Goal: Find specific page/section: Find specific page/section

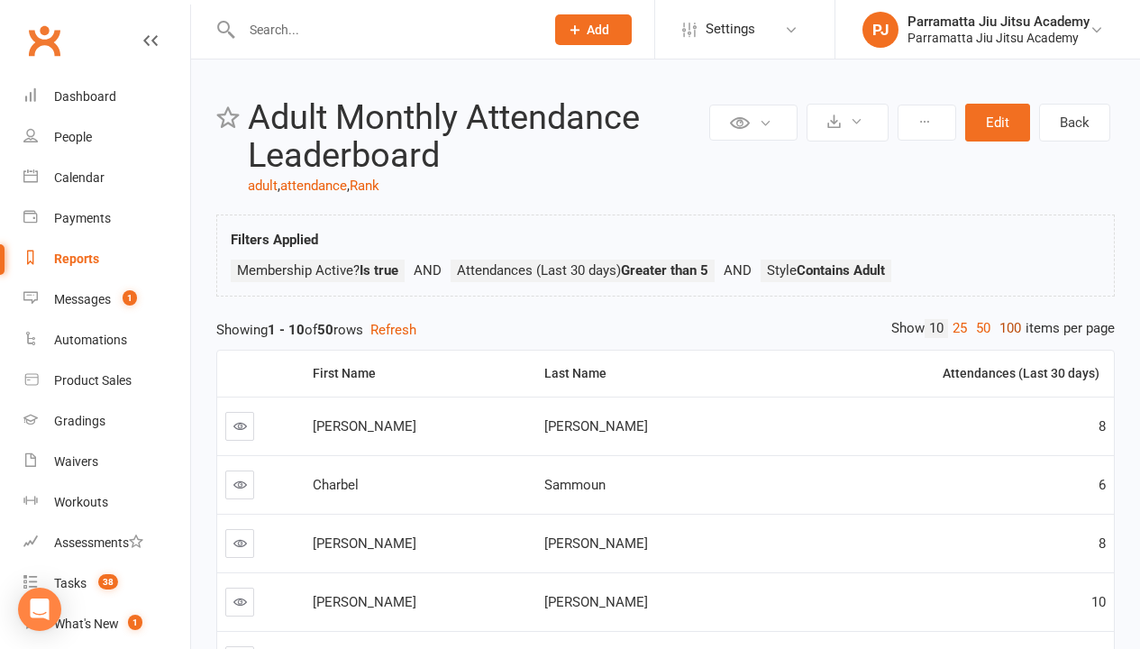
click at [1005, 328] on link "100" at bounding box center [1010, 328] width 31 height 19
